Goal: Subscribe to service/newsletter

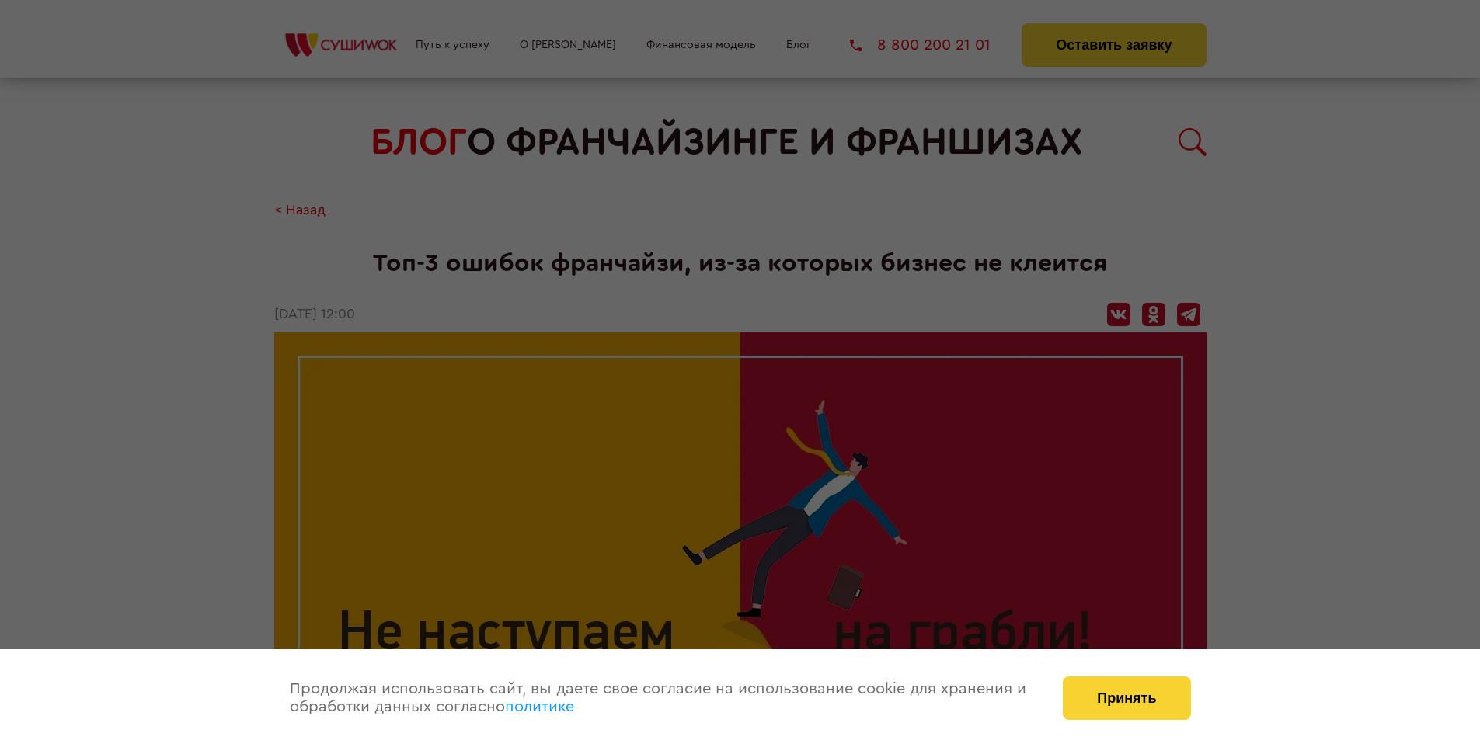
scroll to position [1343, 0]
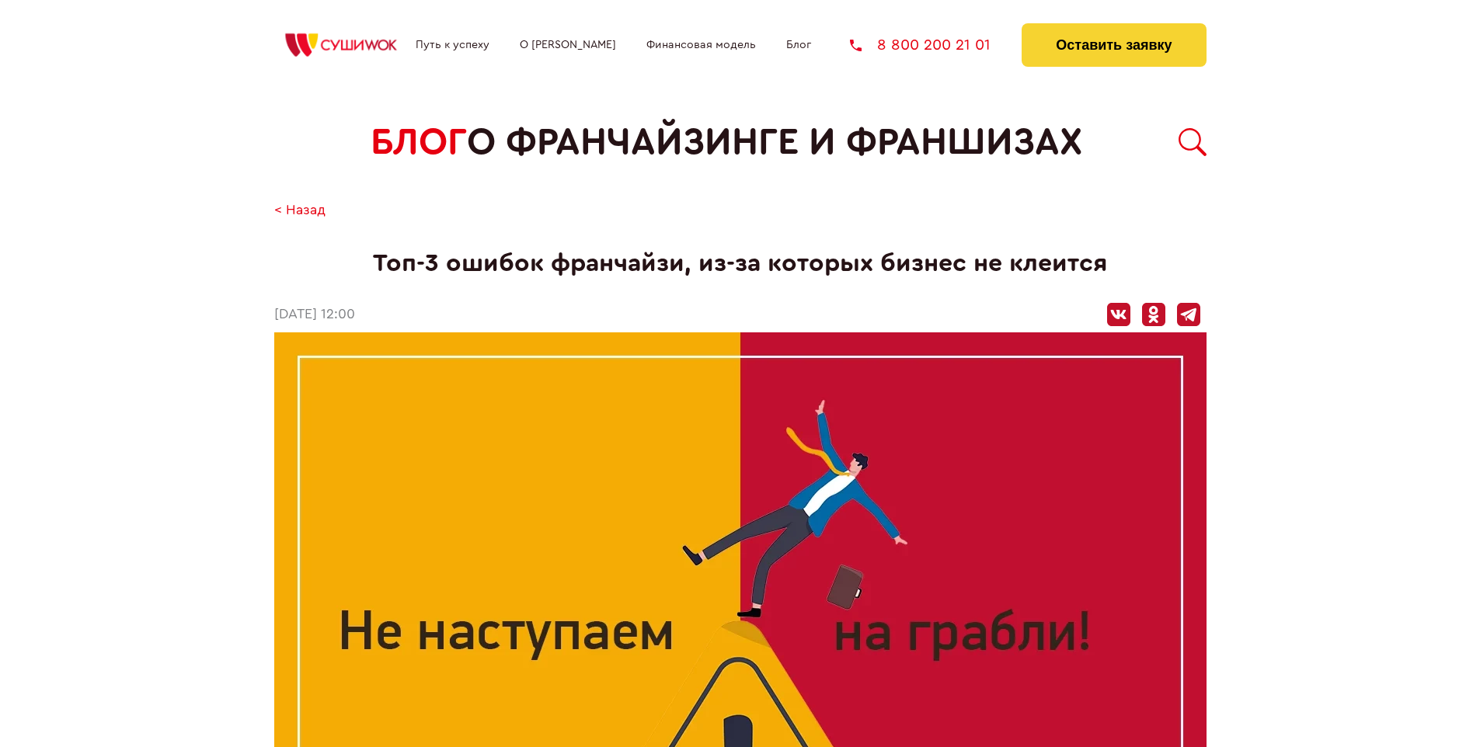
scroll to position [1343, 0]
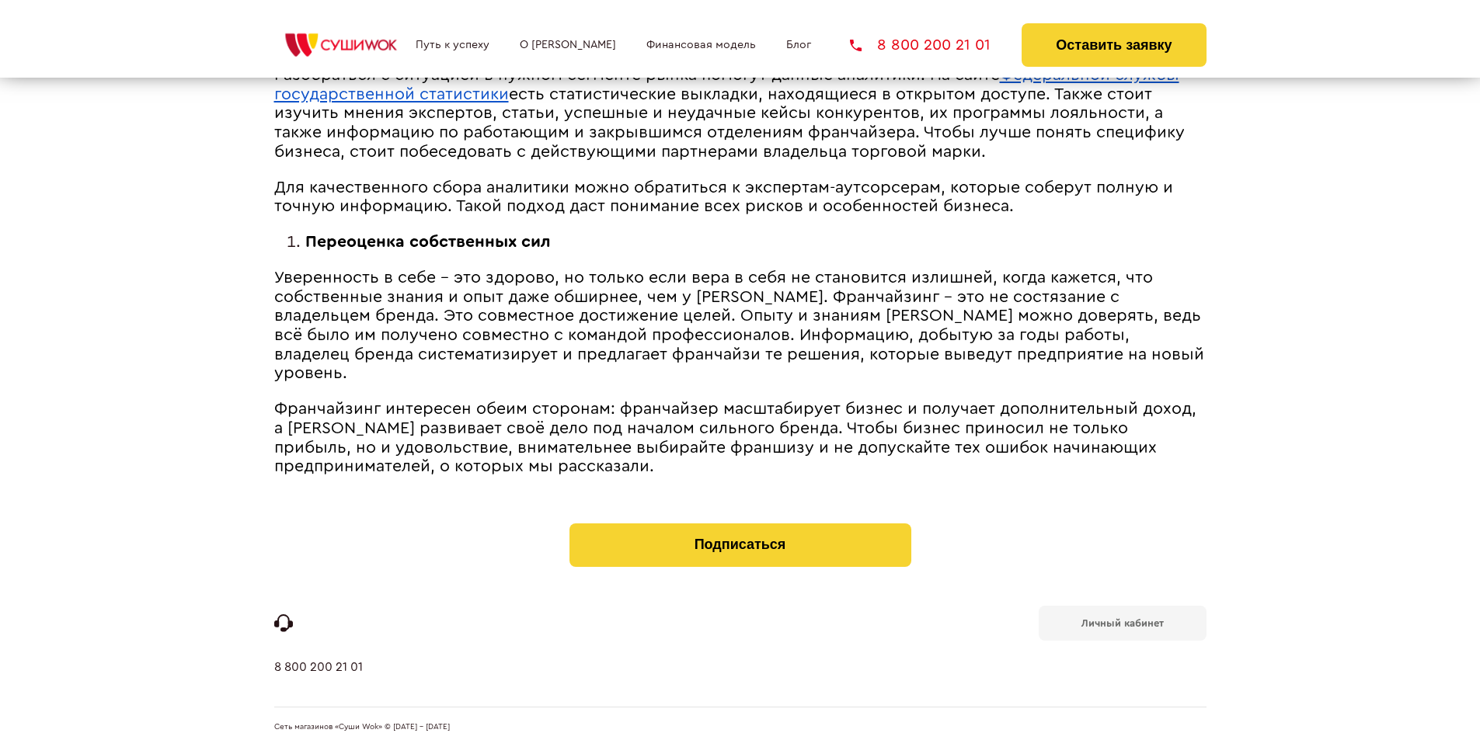
click at [1122, 622] on b "Личный кабинет" at bounding box center [1123, 623] width 82 height 10
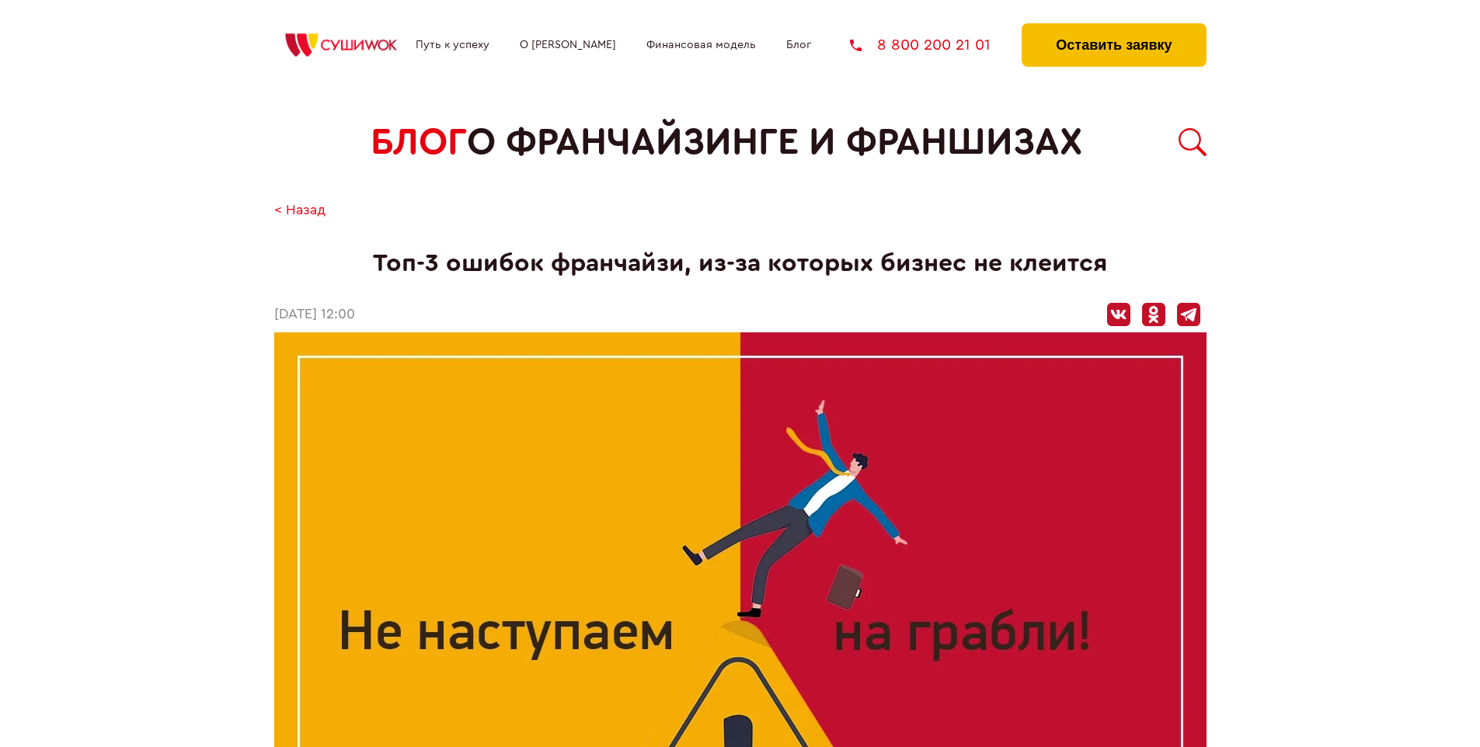
click at [1113, 27] on button "Оставить заявку" at bounding box center [1114, 45] width 184 height 44
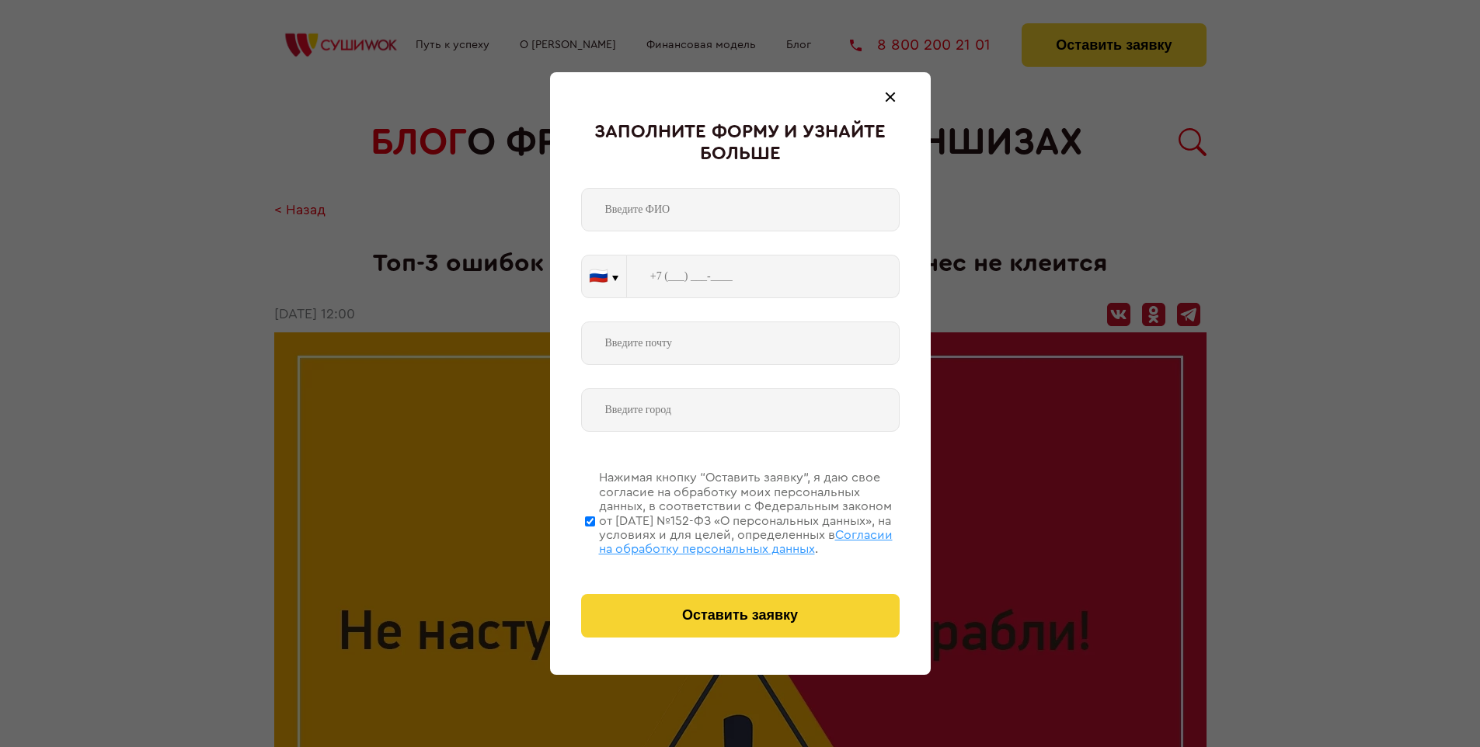
click at [720, 540] on span "Согласии на обработку персональных данных" at bounding box center [746, 542] width 294 height 26
click at [595, 540] on input "Нажимая кнопку “Оставить заявку”, я даю свое согласие на обработку моих персона…" at bounding box center [590, 521] width 10 height 124
checkbox input "false"
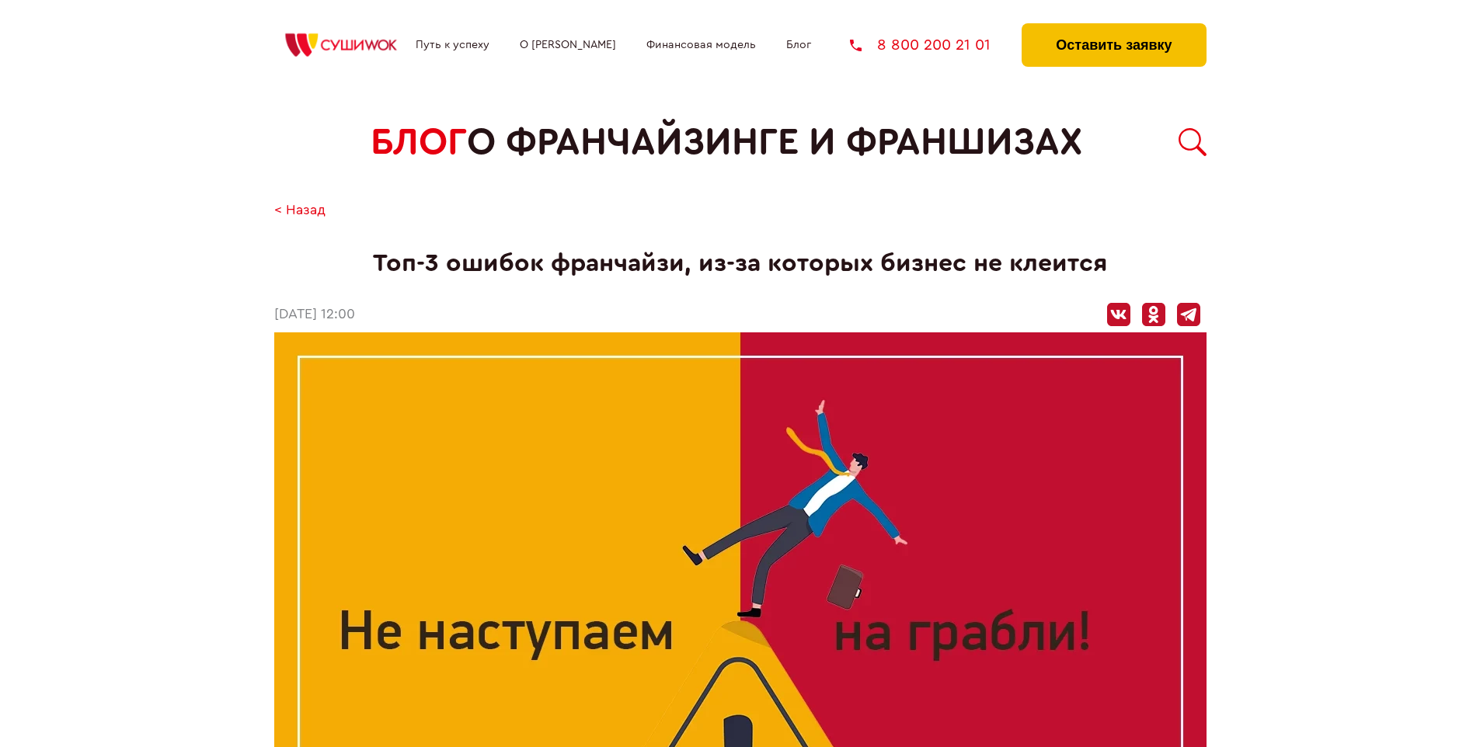
click at [1113, 27] on button "Оставить заявку" at bounding box center [1114, 45] width 184 height 44
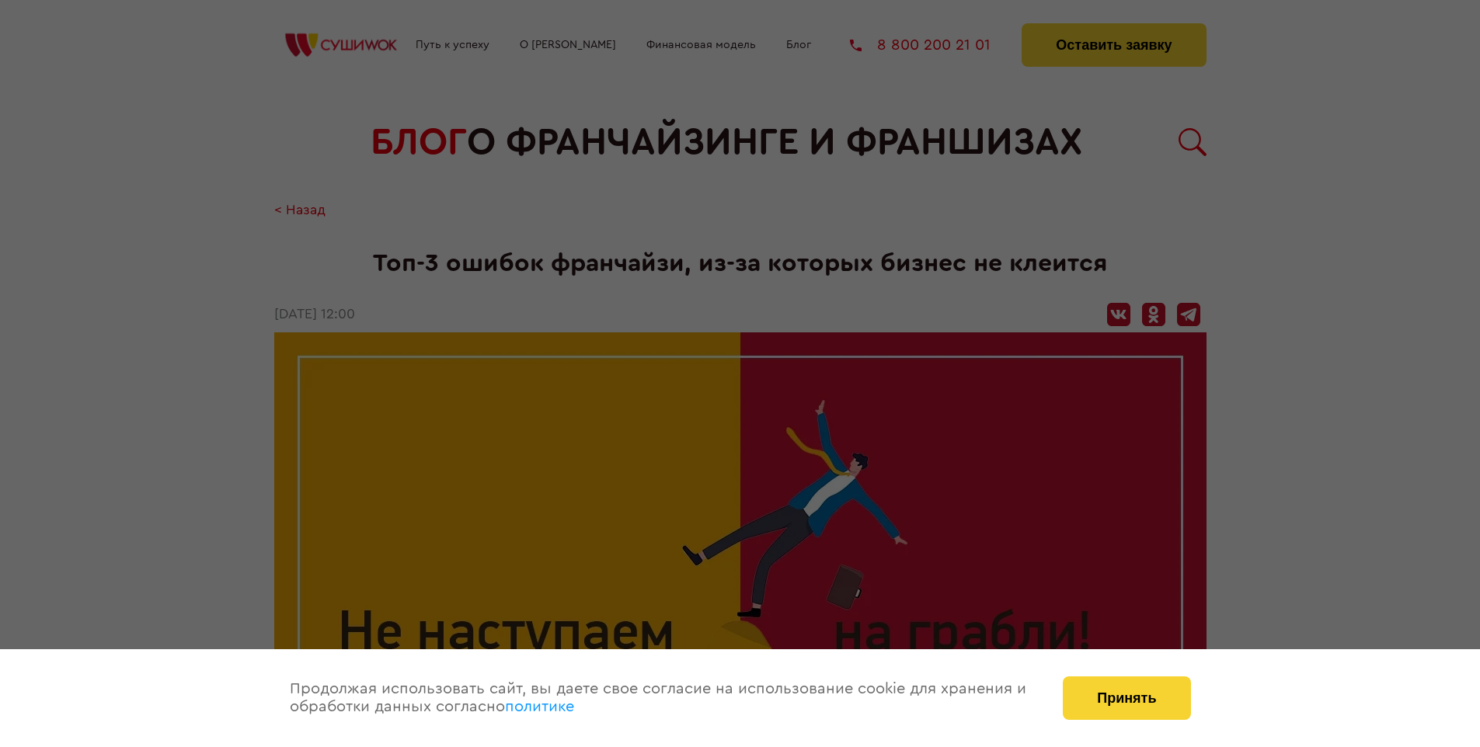
scroll to position [1343, 0]
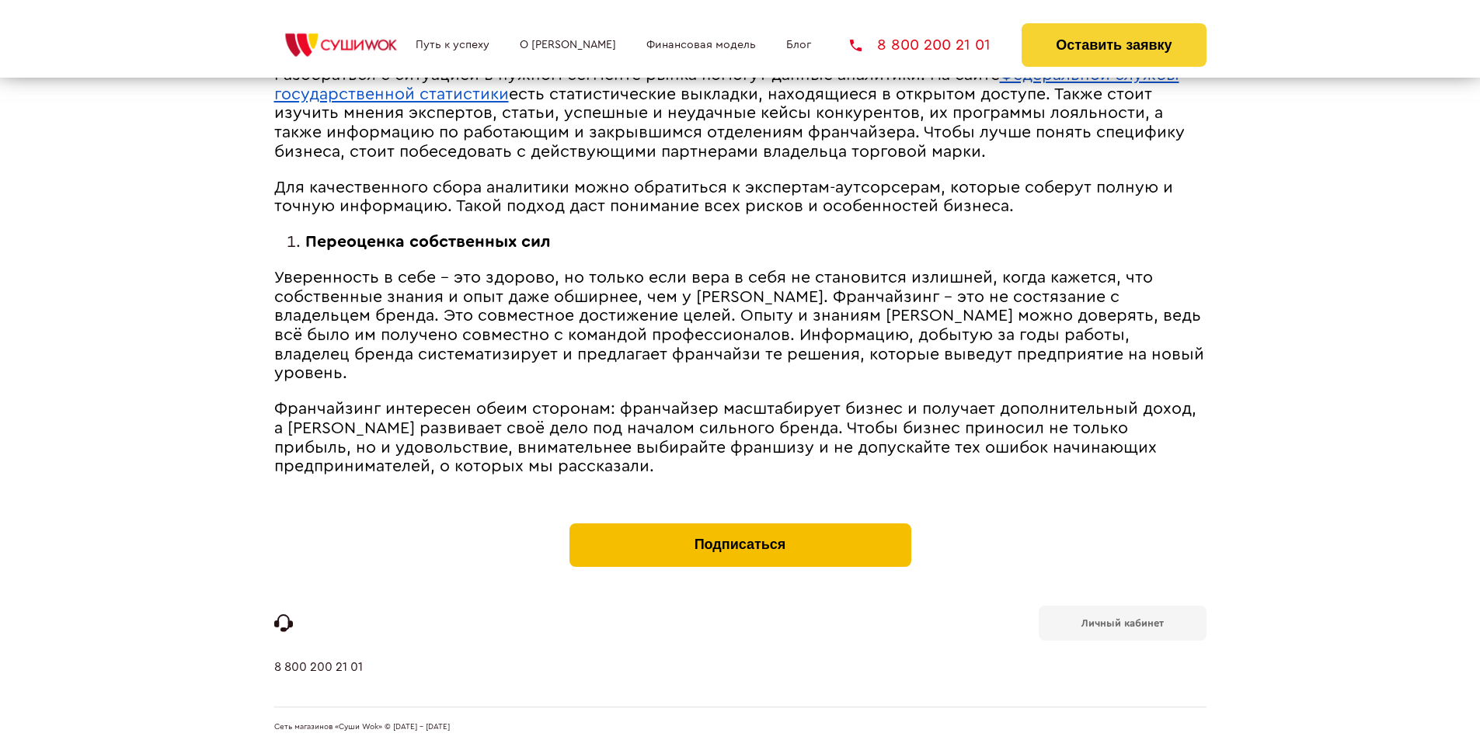
click at [740, 527] on button "Подписаться" at bounding box center [741, 546] width 342 height 44
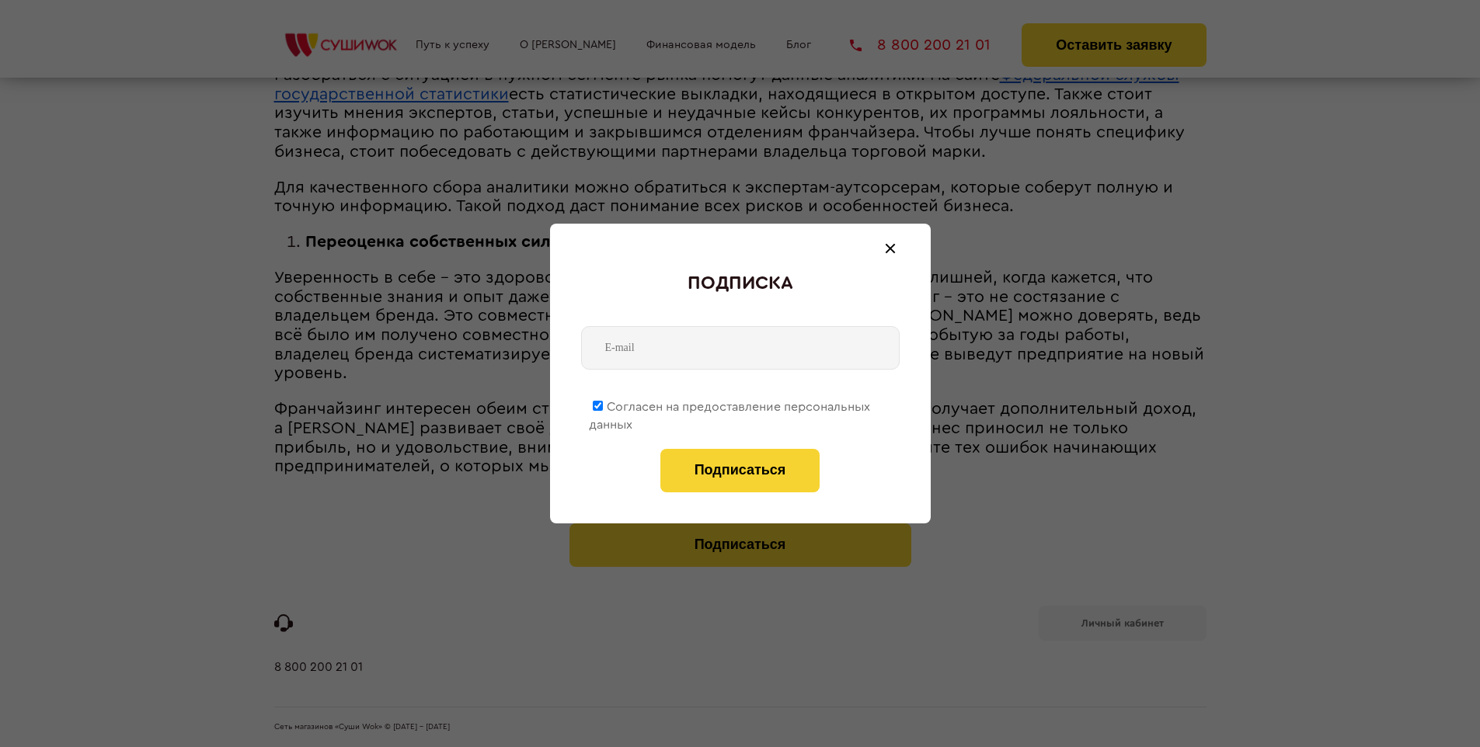
click at [730, 404] on span "Согласен на предоставление персональных данных" at bounding box center [729, 416] width 281 height 30
click at [603, 404] on input "Согласен на предоставление персональных данных" at bounding box center [598, 406] width 10 height 10
checkbox input "false"
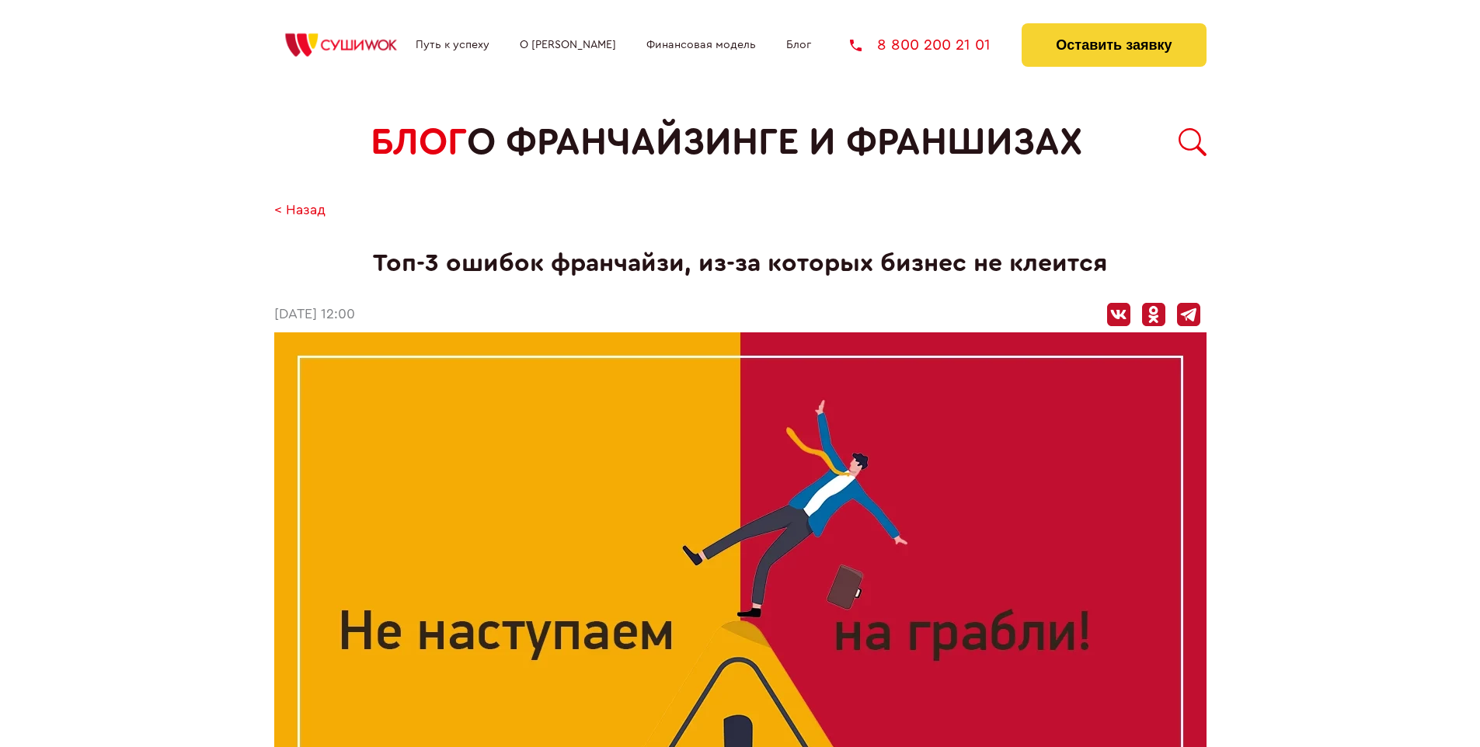
scroll to position [1343, 0]
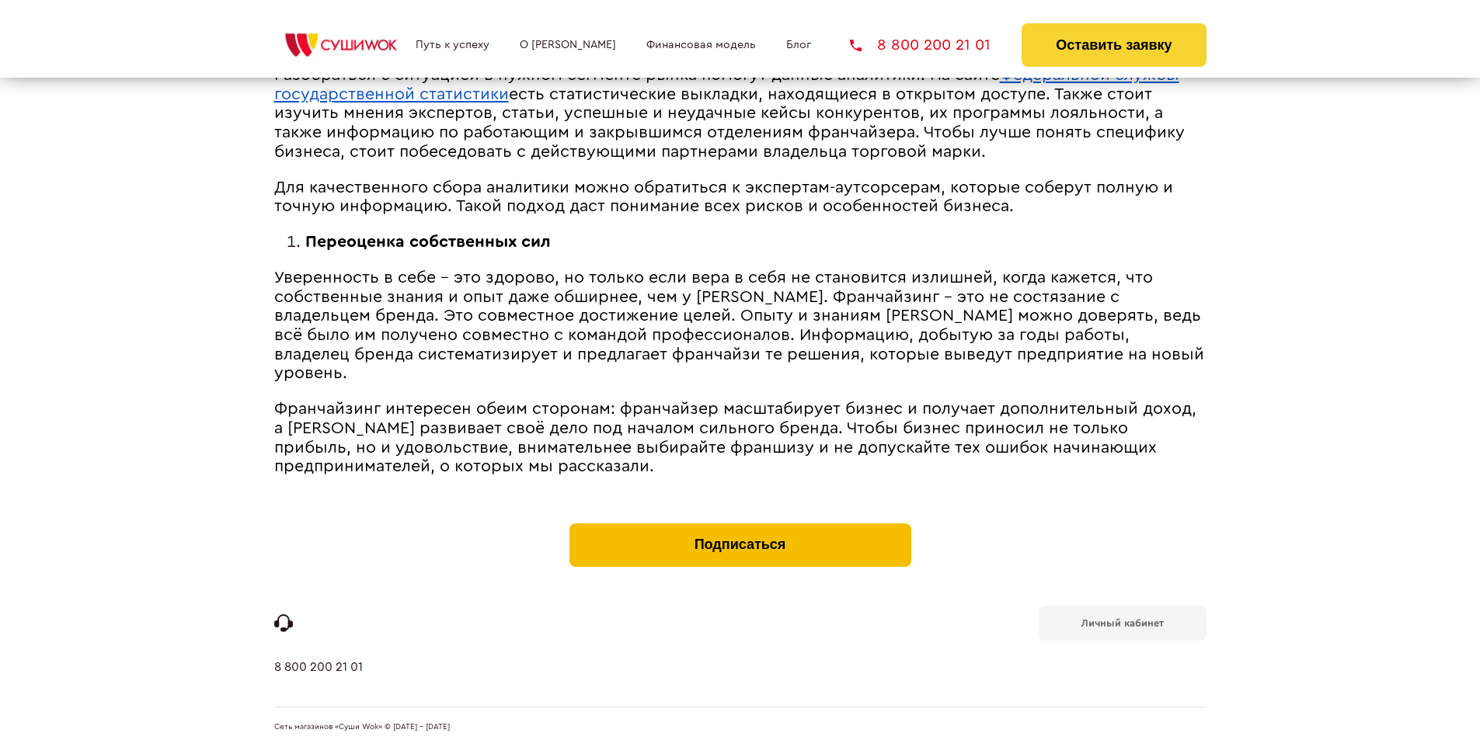
click at [740, 527] on button "Подписаться" at bounding box center [741, 546] width 342 height 44
